Goal: Download file/media

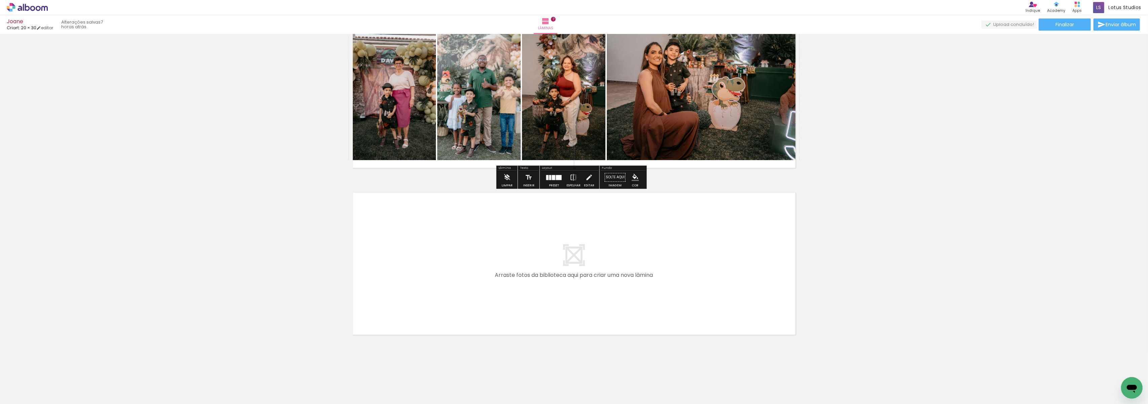
scroll to position [3230, 0]
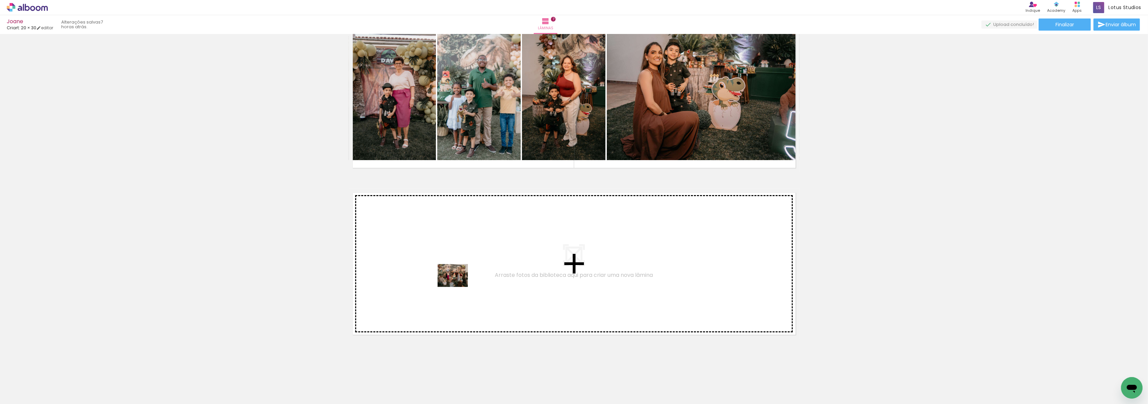
drag, startPoint x: 596, startPoint y: 388, endPoint x: 458, endPoint y: 284, distance: 173.3
click at [458, 284] on quentale-workspace at bounding box center [574, 202] width 1148 height 404
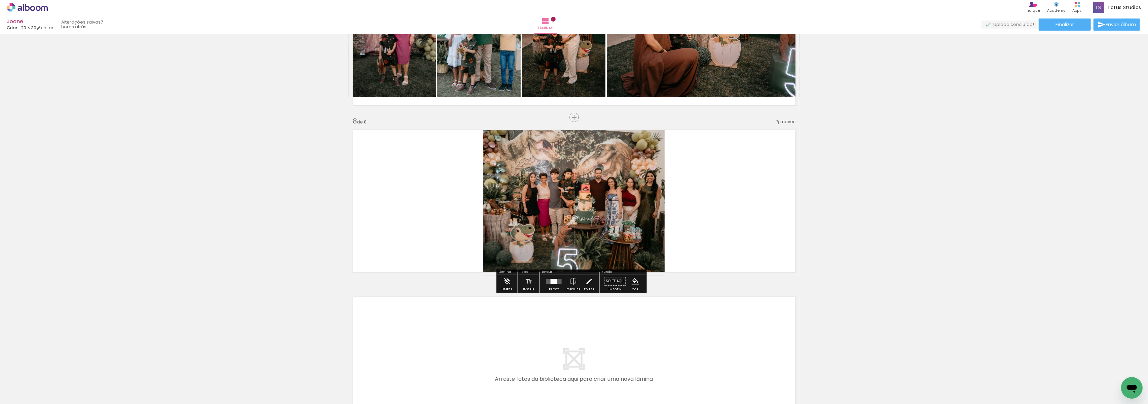
scroll to position [1099, 0]
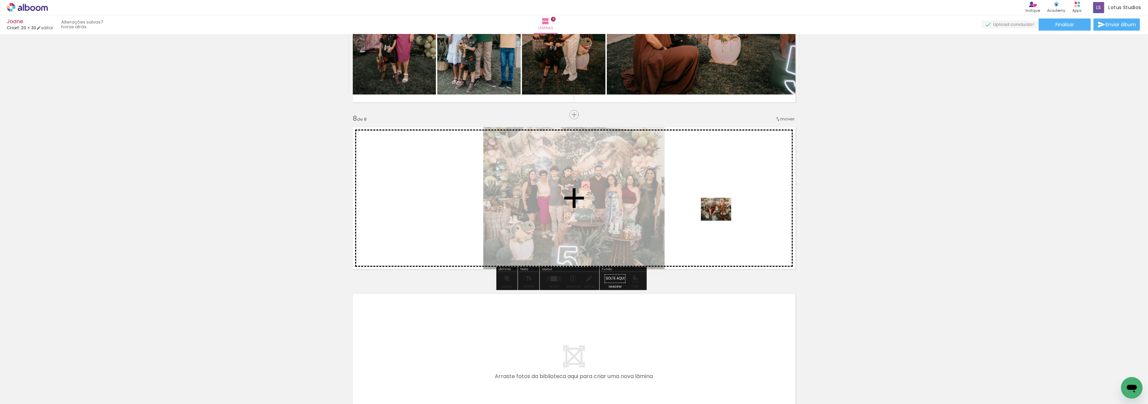
drag, startPoint x: 634, startPoint y: 389, endPoint x: 721, endPoint y: 218, distance: 191.9
click at [721, 218] on quentale-workspace at bounding box center [574, 202] width 1148 height 404
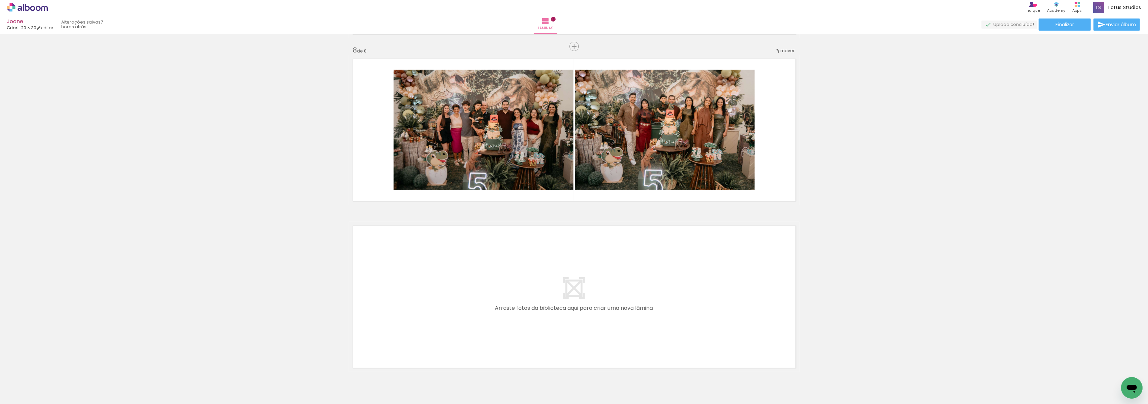
scroll to position [1188, 0]
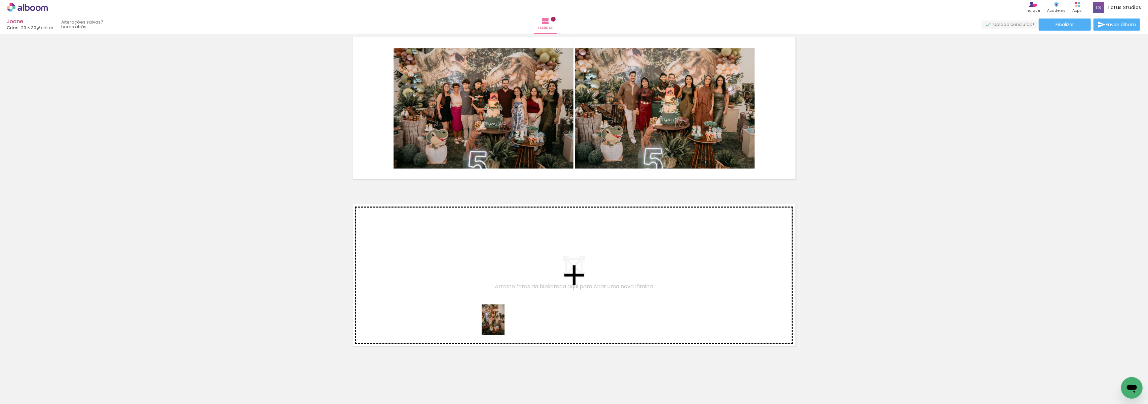
drag, startPoint x: 672, startPoint y: 392, endPoint x: 494, endPoint y: 320, distance: 192.6
click at [494, 320] on quentale-workspace at bounding box center [574, 202] width 1148 height 404
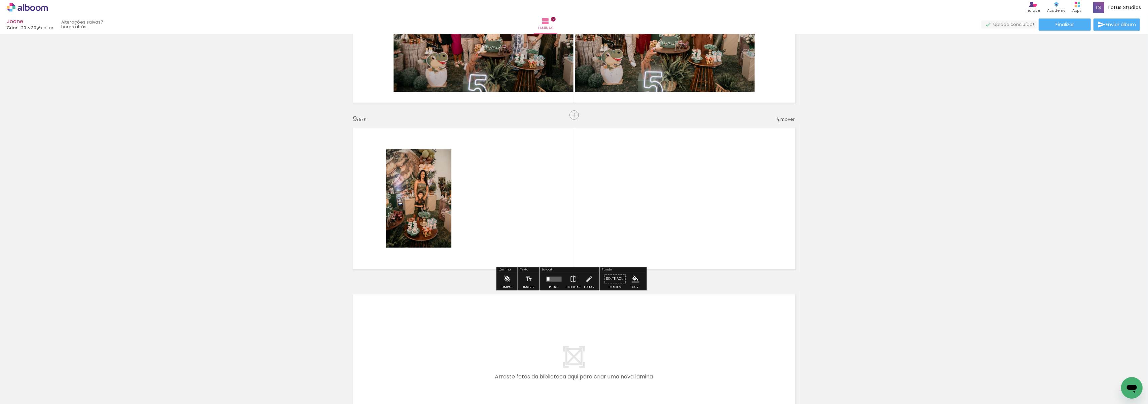
scroll to position [1265, 0]
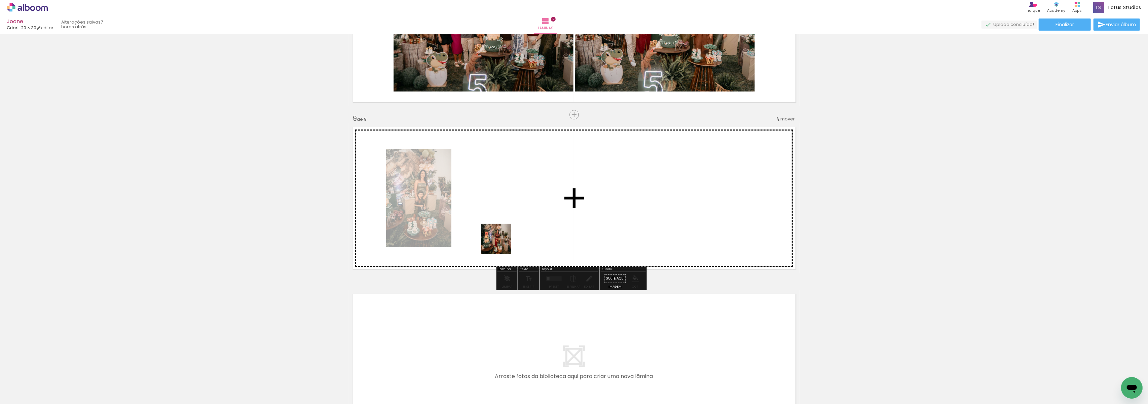
drag, startPoint x: 711, startPoint y: 384, endPoint x: 496, endPoint y: 225, distance: 268.0
click at [496, 225] on quentale-workspace at bounding box center [574, 202] width 1148 height 404
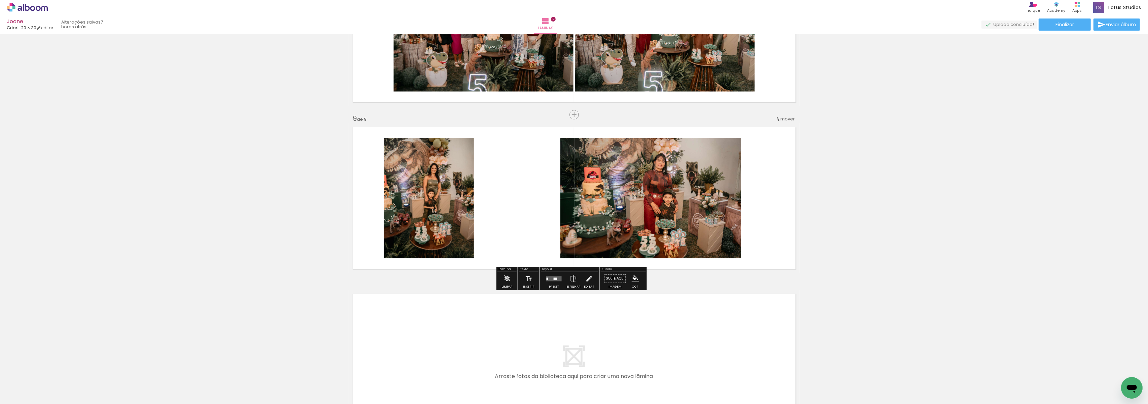
scroll to position [1310, 0]
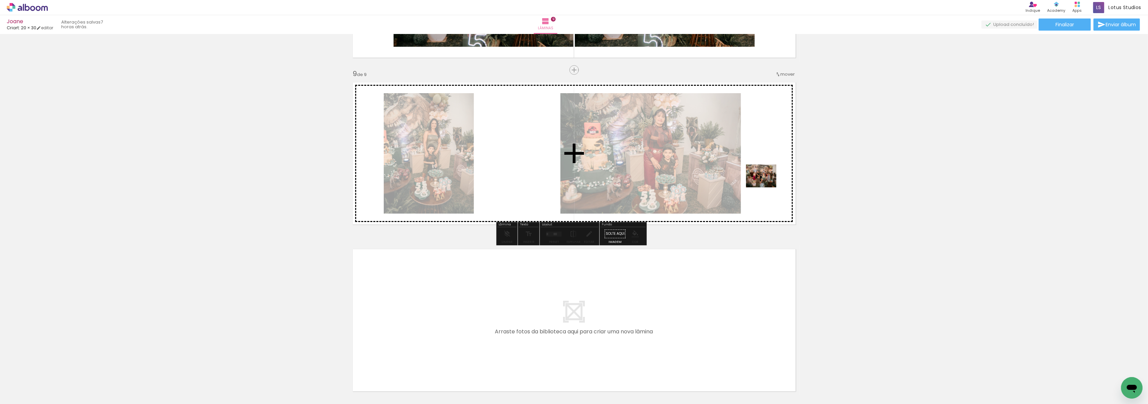
drag, startPoint x: 819, startPoint y: 389, endPoint x: 766, endPoint y: 178, distance: 217.0
click at [766, 178] on quentale-workspace at bounding box center [574, 202] width 1148 height 404
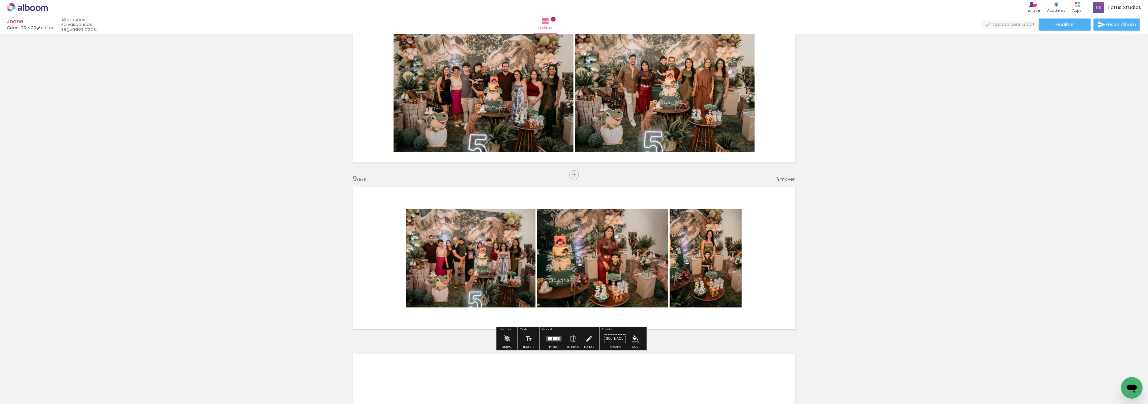
scroll to position [1265, 0]
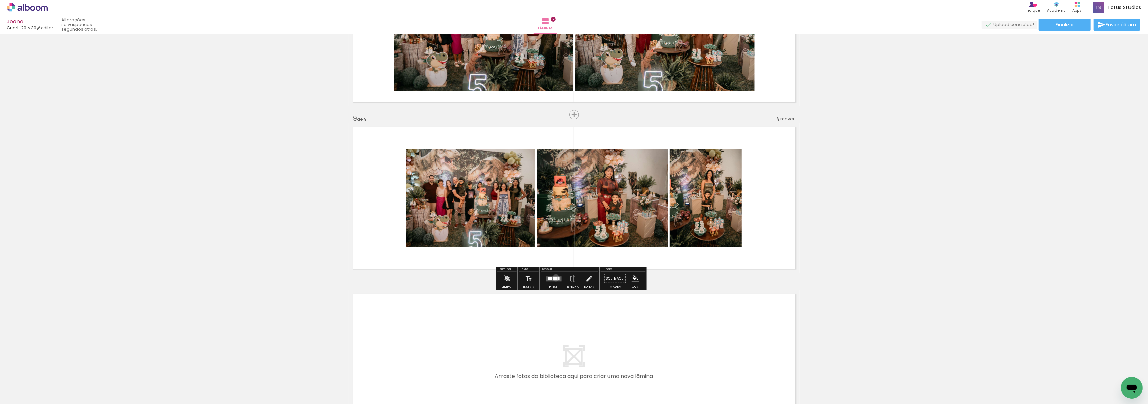
click at [555, 278] on div at bounding box center [555, 278] width 5 height 3
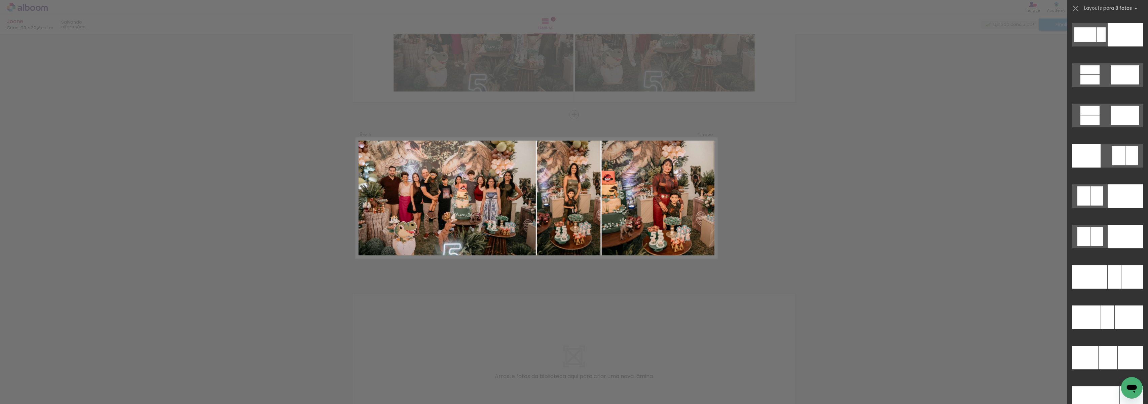
scroll to position [6326, 0]
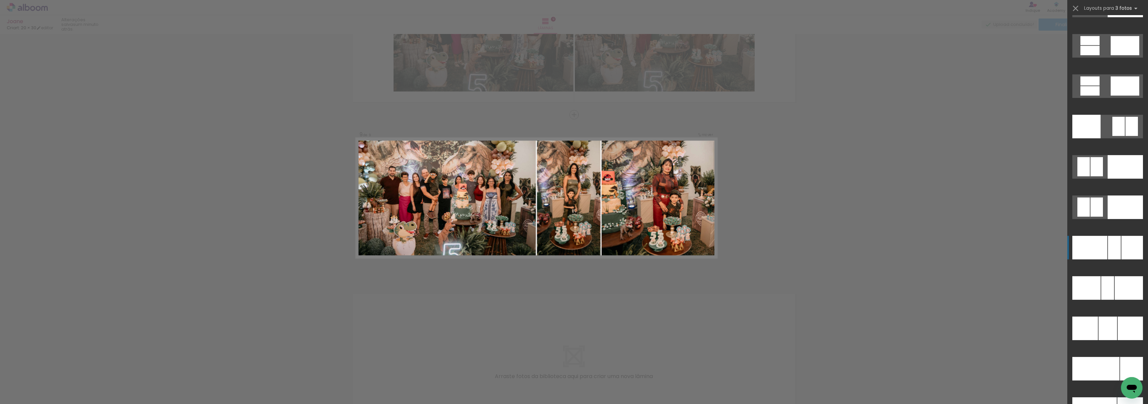
click at [1108, 242] on div at bounding box center [1114, 248] width 13 height 24
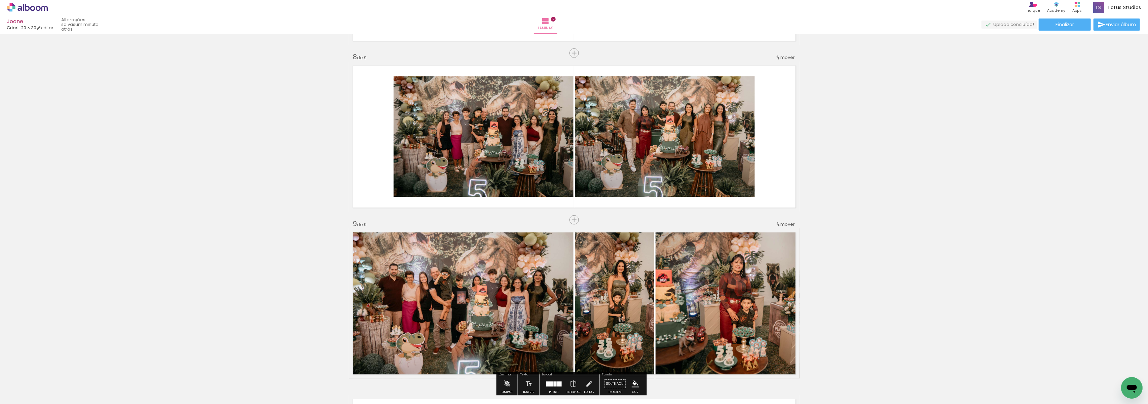
scroll to position [1176, 0]
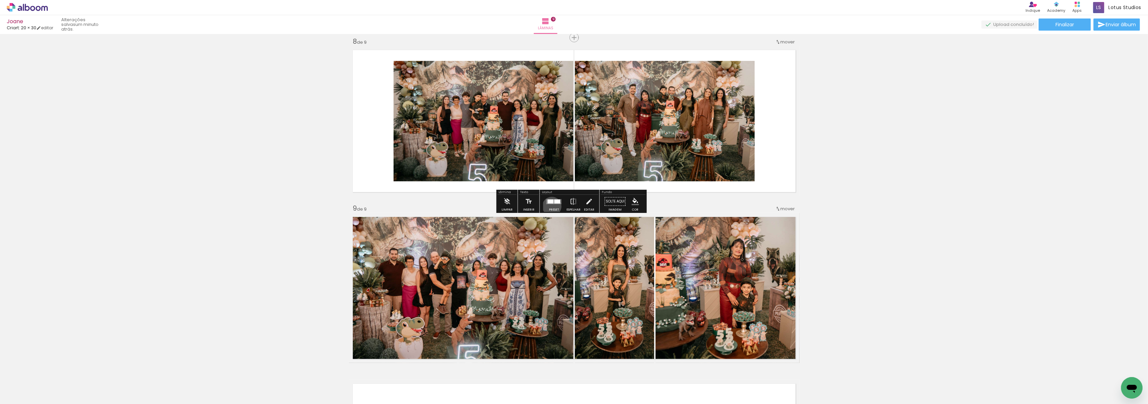
click at [550, 206] on div at bounding box center [554, 201] width 18 height 13
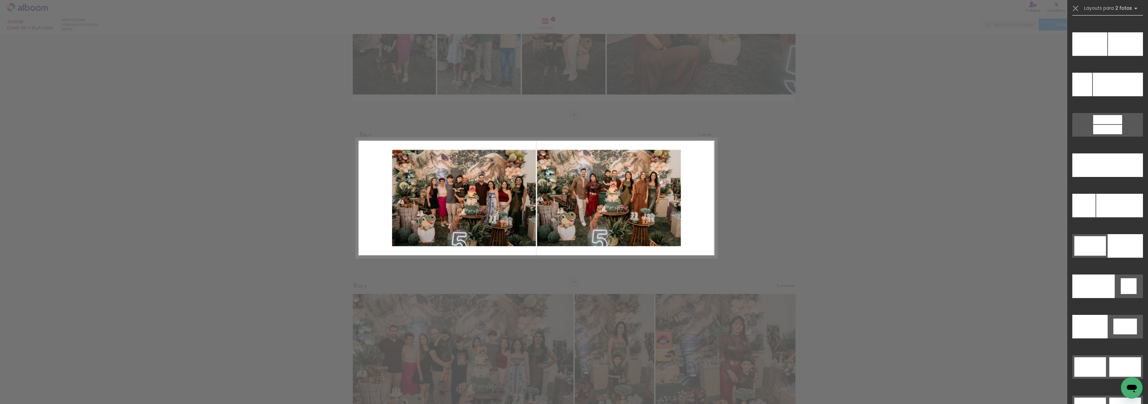
scroll to position [3133, 0]
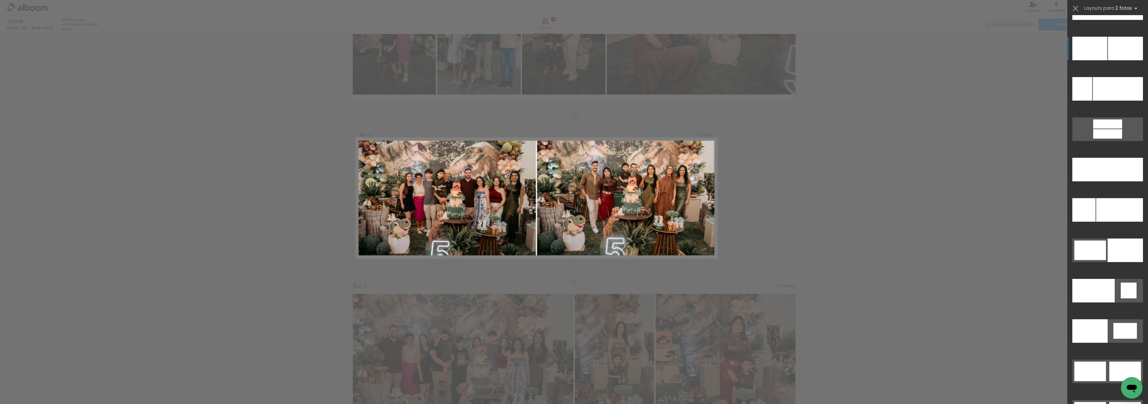
click at [1094, 51] on div at bounding box center [1090, 49] width 35 height 24
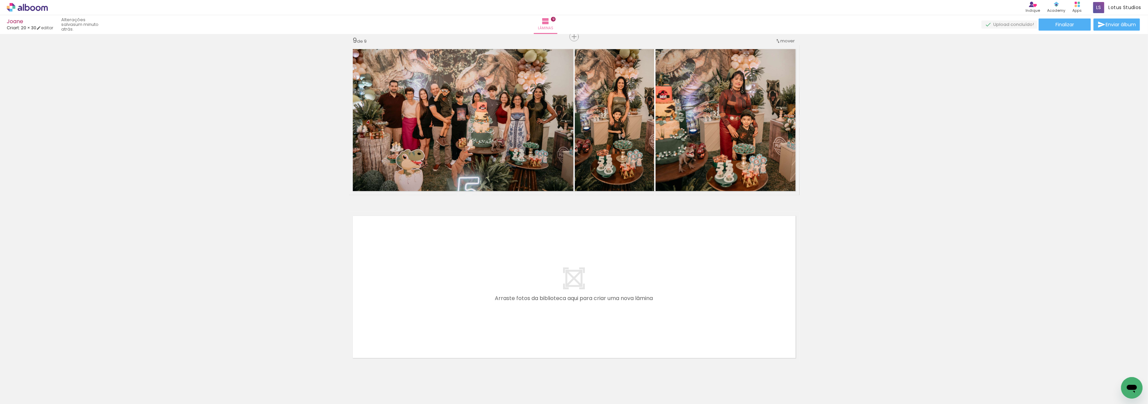
scroll to position [1367, 0]
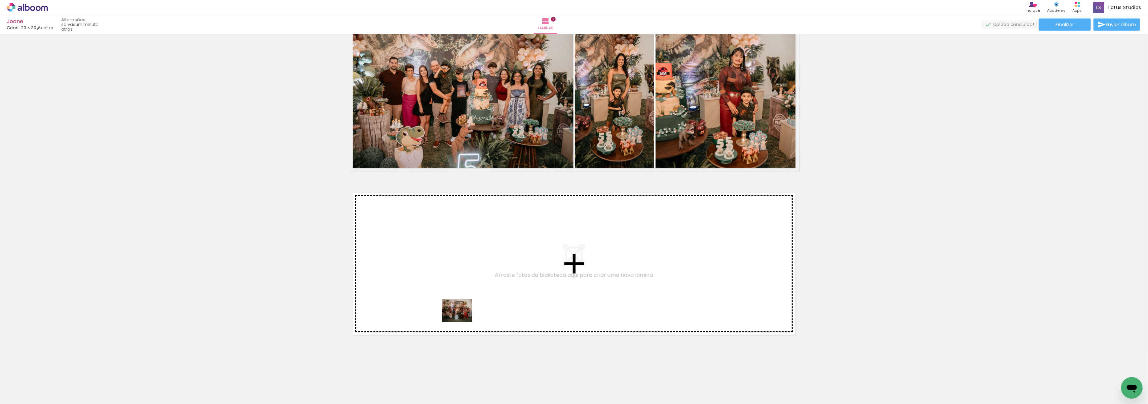
drag, startPoint x: 855, startPoint y: 391, endPoint x: 462, endPoint y: 319, distance: 399.4
click at [462, 319] on quentale-workspace at bounding box center [574, 202] width 1148 height 404
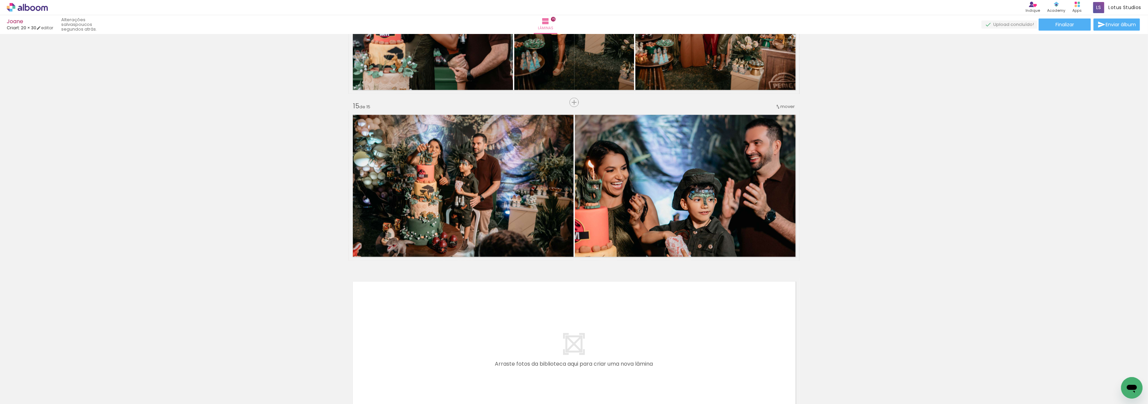
scroll to position [0, 491]
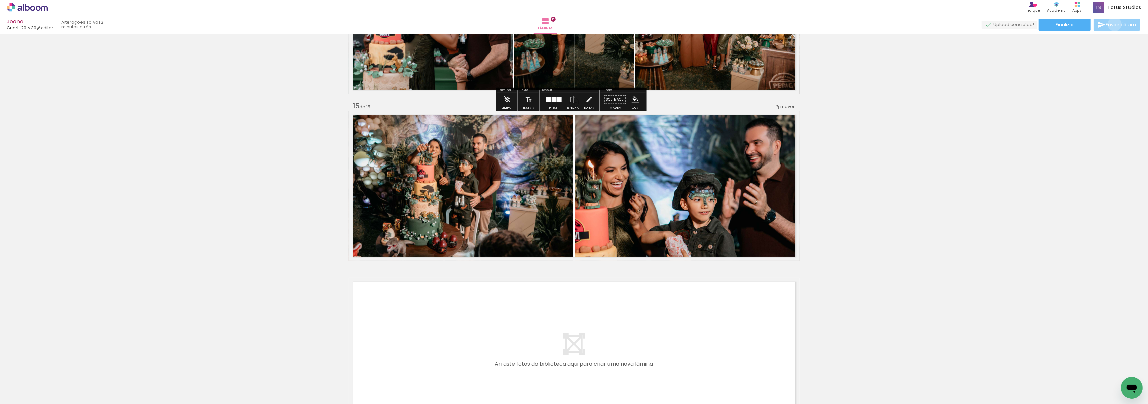
click at [1113, 24] on span "Enviar álbum" at bounding box center [1121, 24] width 30 height 5
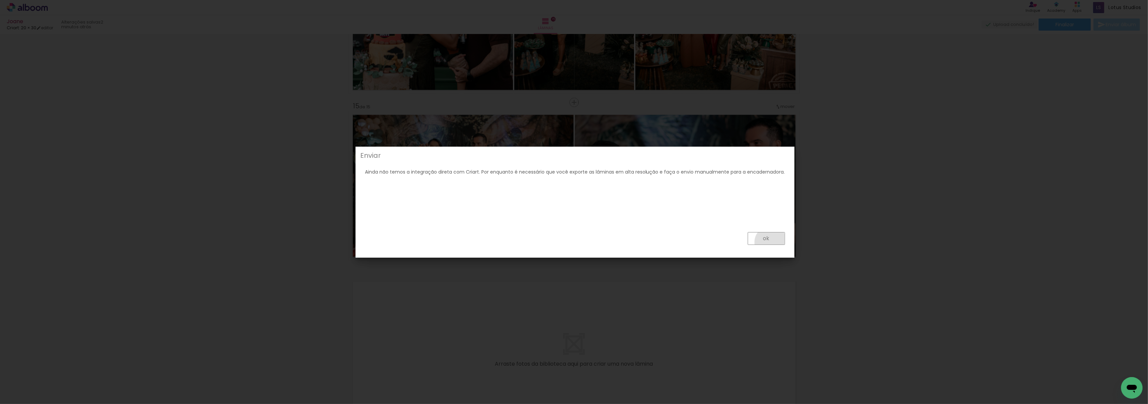
click at [769, 242] on paper-button "ok" at bounding box center [766, 238] width 37 height 13
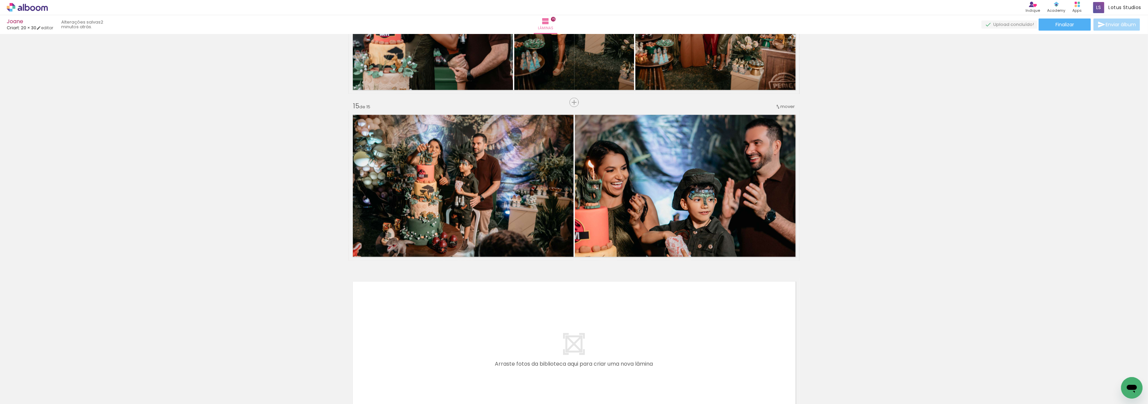
click at [1065, 33] on div "Joane Criart: 20 × 30 editar 2 minutos atrás. Lâminas 15 Finalizar Enviar álbum" at bounding box center [574, 17] width 1148 height 34
click at [1061, 19] on paper-button "Finalizar" at bounding box center [1065, 25] width 52 height 12
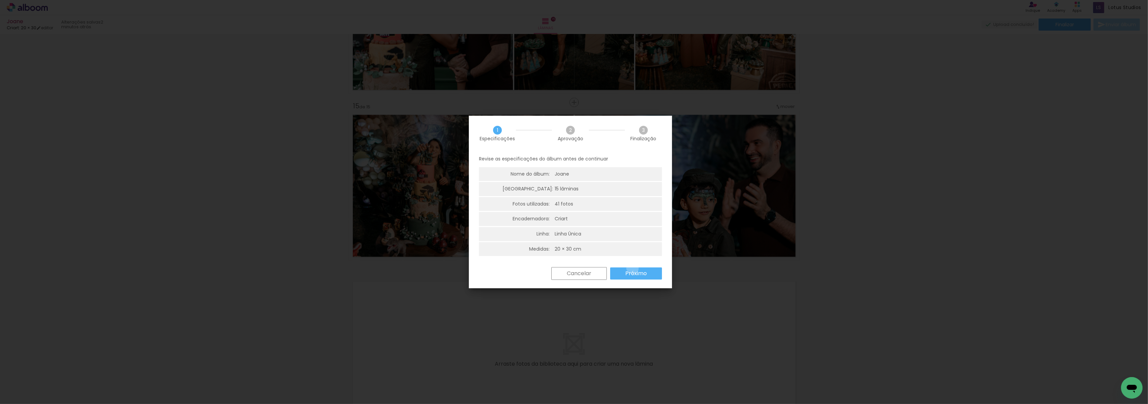
click at [634, 269] on paper-button "Próximo" at bounding box center [636, 273] width 52 height 12
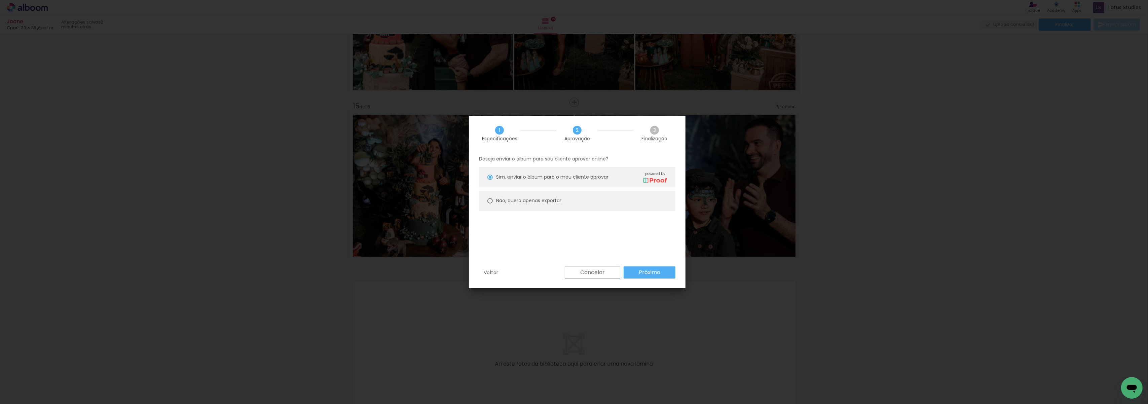
click at [523, 194] on paper-radio-button "Não, quero apenas exportar" at bounding box center [577, 201] width 197 height 20
type paper-radio-button "on"
click at [0, 0] on slot "Próximo" at bounding box center [0, 0] width 0 height 0
type input "Alta, 300 DPI"
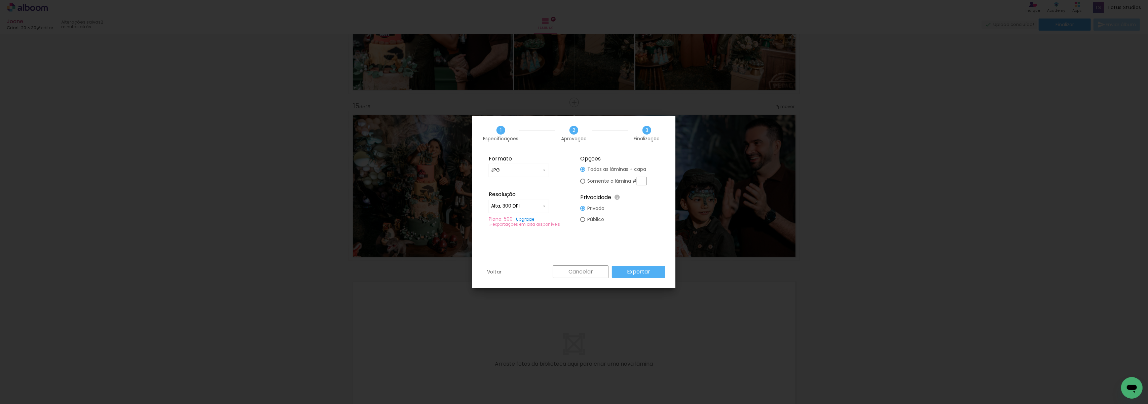
click at [653, 274] on paper-button "Exportar" at bounding box center [638, 272] width 53 height 12
